Goal: Entertainment & Leisure: Consume media (video, audio)

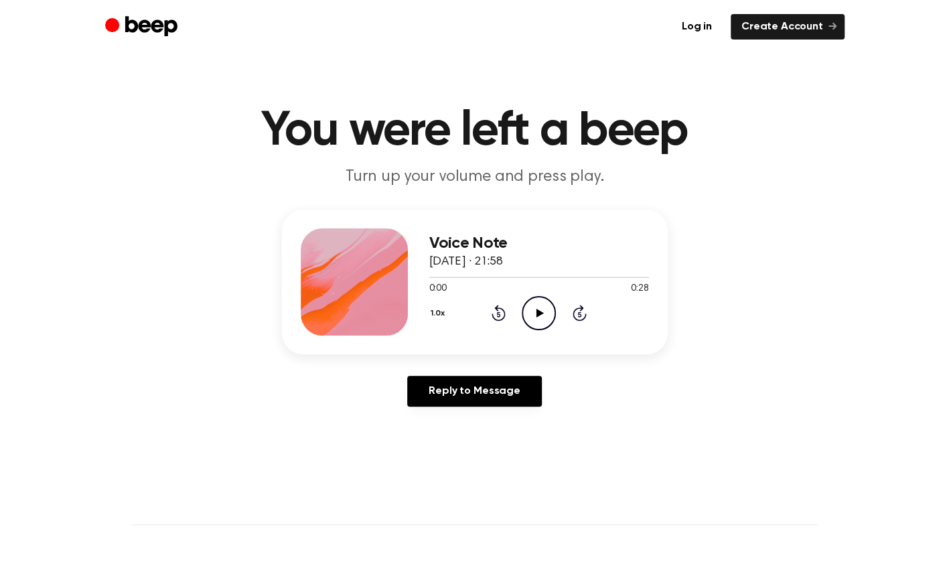
click at [536, 311] on icon at bounding box center [539, 313] width 7 height 9
click at [534, 308] on icon "Pause Audio" at bounding box center [539, 313] width 34 height 34
click at [542, 305] on icon "Play Audio" at bounding box center [539, 313] width 34 height 34
click at [473, 276] on div at bounding box center [539, 276] width 220 height 1
